Goal: Task Accomplishment & Management: Manage account settings

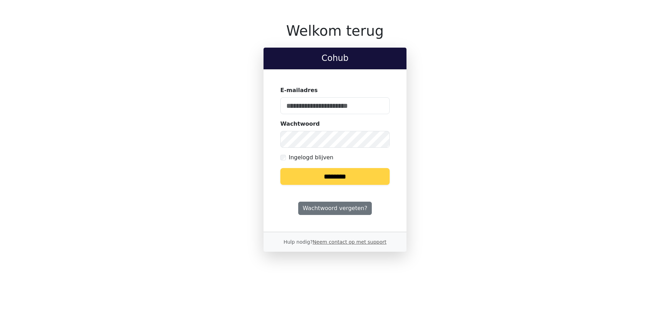
type input "**********"
click at [325, 174] on input "********" at bounding box center [334, 176] width 109 height 17
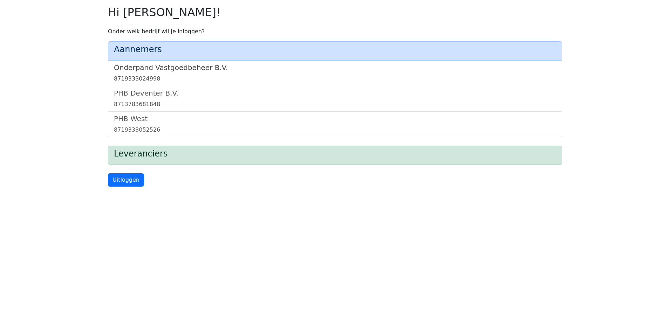
click at [197, 76] on div "8719333024998" at bounding box center [335, 79] width 442 height 8
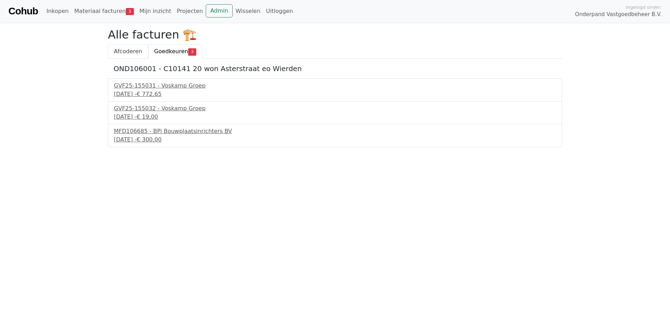
click at [128, 50] on span "Afcoderen" at bounding box center [128, 51] width 28 height 7
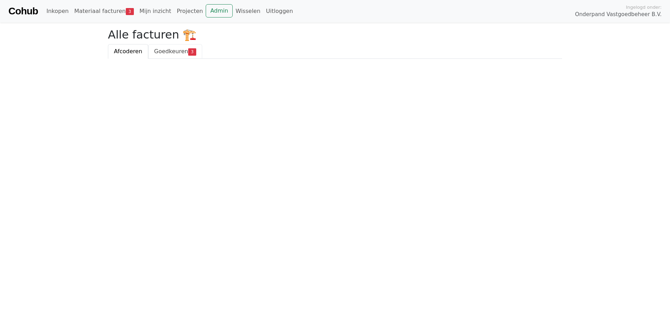
click at [178, 53] on span "Goedkeuren" at bounding box center [171, 51] width 34 height 7
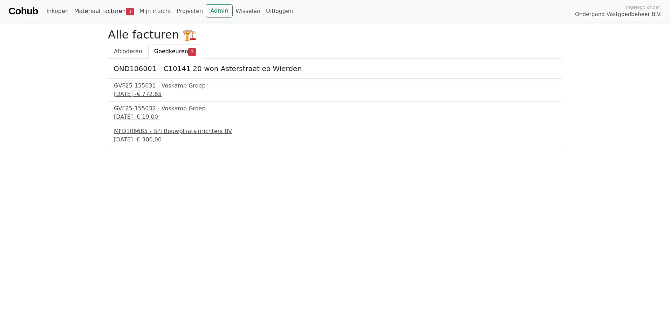
click at [104, 11] on link "Materiaal facturen 3" at bounding box center [104, 11] width 65 height 14
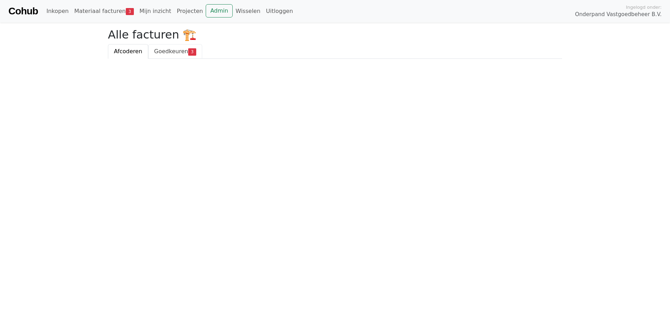
click at [170, 51] on span "Goedkeuren" at bounding box center [171, 51] width 34 height 7
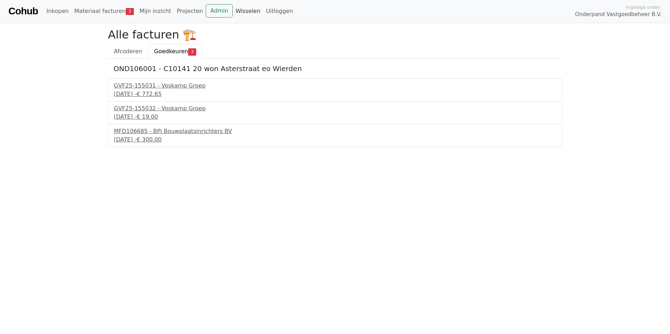
click at [233, 11] on link "Wisselen" at bounding box center [248, 11] width 31 height 14
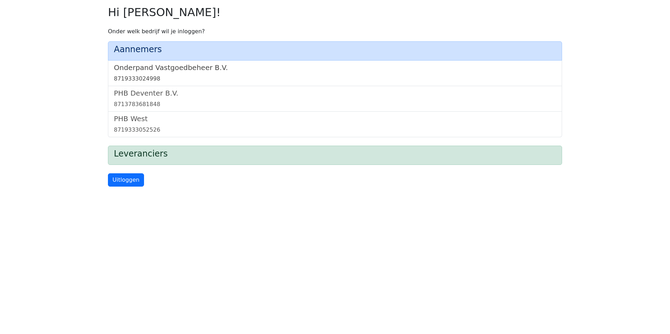
click at [187, 69] on h5 "Onderpand Vastgoedbeheer B.V." at bounding box center [335, 67] width 442 height 8
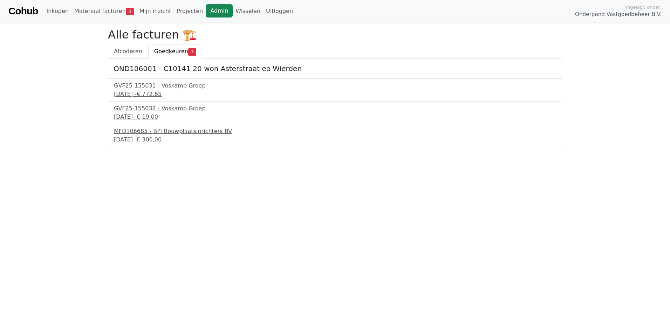
drag, startPoint x: 196, startPoint y: 10, endPoint x: 191, endPoint y: 18, distance: 9.1
click at [206, 10] on link "Admin" at bounding box center [219, 10] width 27 height 13
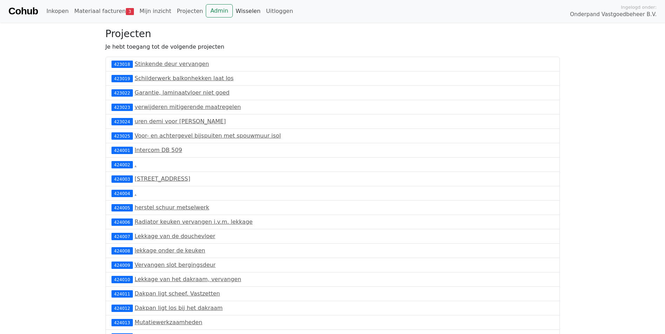
click at [238, 13] on link "Wisselen" at bounding box center [248, 11] width 31 height 14
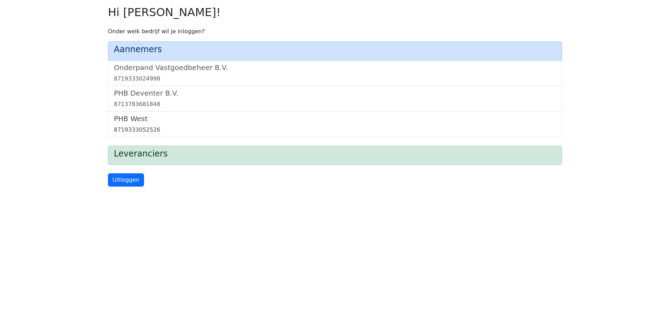
click at [180, 124] on link "PHB West 8719333052526" at bounding box center [335, 125] width 442 height 20
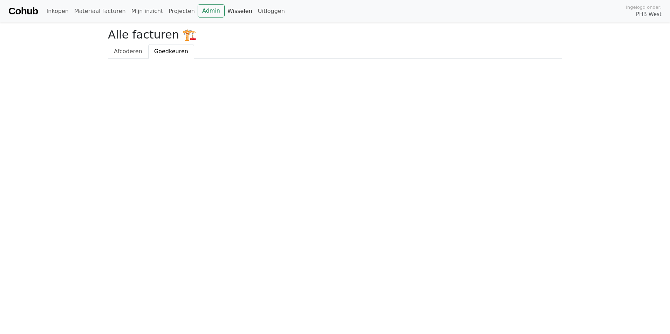
click at [225, 12] on link "Wisselen" at bounding box center [240, 11] width 31 height 14
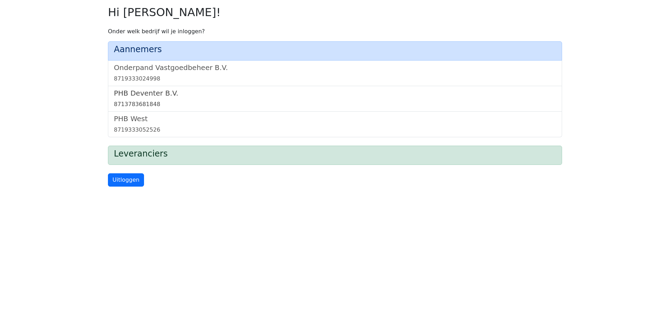
click at [158, 94] on h5 "PHB Deventer B.V." at bounding box center [335, 93] width 442 height 8
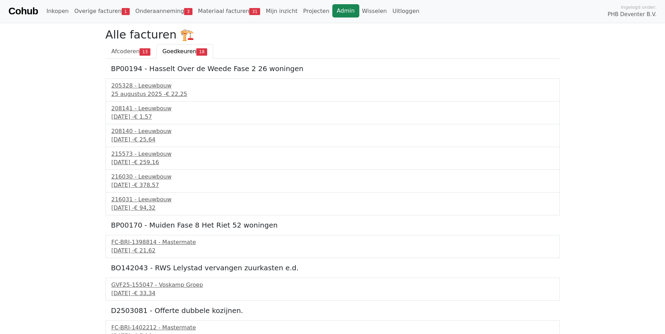
click at [332, 11] on link "Admin" at bounding box center [345, 10] width 27 height 13
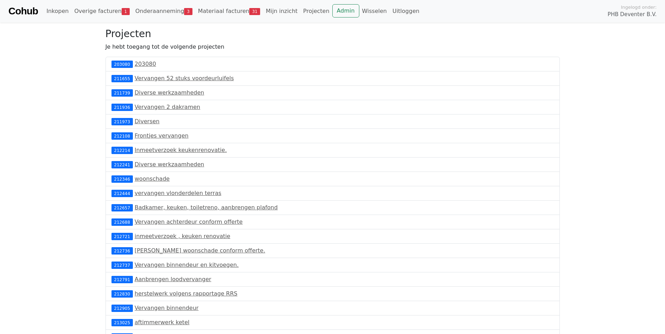
click at [23, 13] on link "Cohub" at bounding box center [22, 11] width 29 height 17
click at [332, 14] on link "Admin" at bounding box center [345, 10] width 27 height 13
click at [359, 10] on link "Wisselen" at bounding box center [374, 11] width 31 height 14
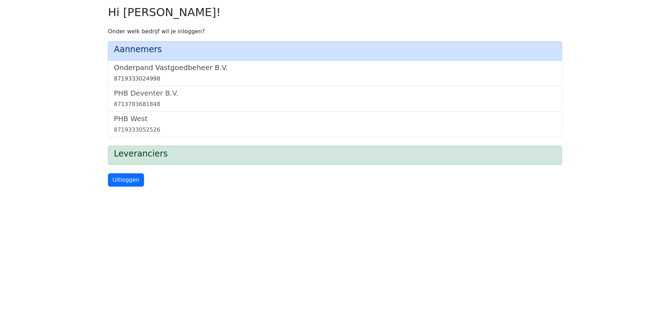
click at [190, 73] on link "Onderpand Vastgoedbeheer B.V. 8719333024998" at bounding box center [335, 73] width 442 height 20
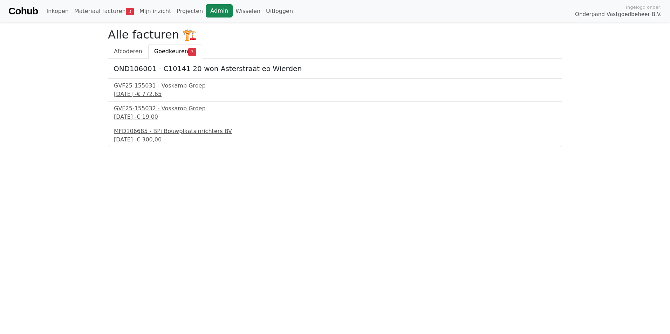
drag, startPoint x: 206, startPoint y: 11, endPoint x: 206, endPoint y: 18, distance: 6.7
click at [206, 11] on link "Admin" at bounding box center [219, 10] width 27 height 13
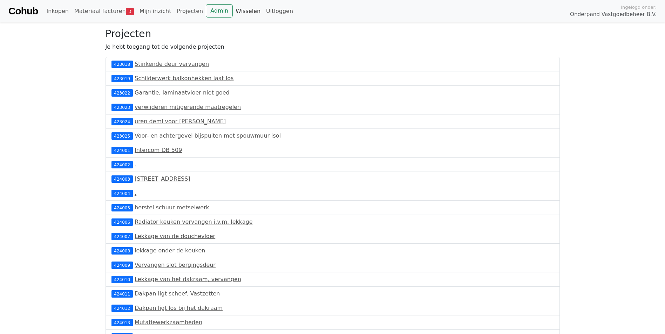
click at [239, 12] on link "Wisselen" at bounding box center [248, 11] width 31 height 14
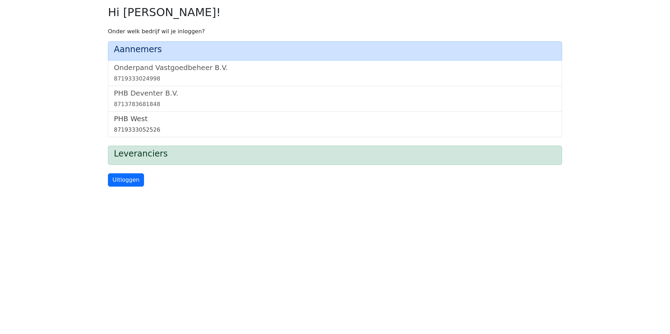
click at [203, 120] on h5 "PHB West" at bounding box center [335, 119] width 442 height 8
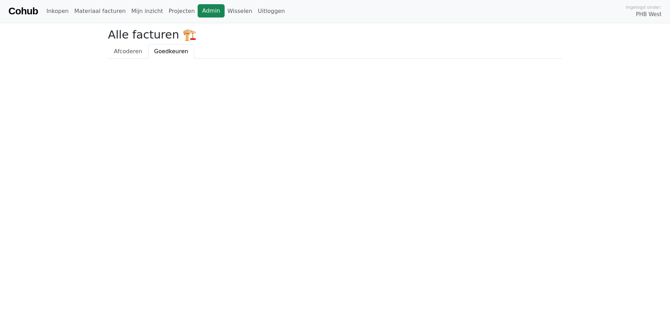
click at [198, 6] on link "Admin" at bounding box center [211, 10] width 27 height 13
